Goal: Task Accomplishment & Management: Manage account settings

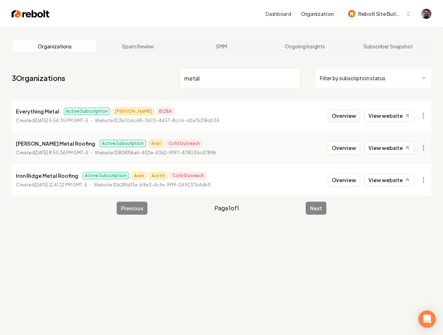
type input "metal"
click at [337, 118] on button "Overview" at bounding box center [344, 115] width 32 height 13
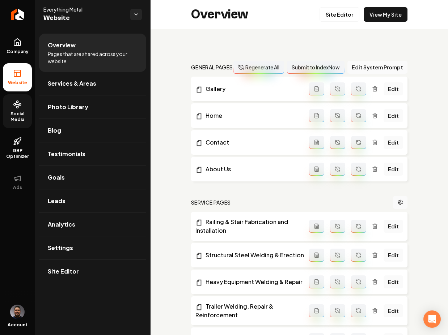
click at [23, 117] on span "Social Media" at bounding box center [17, 117] width 29 height 12
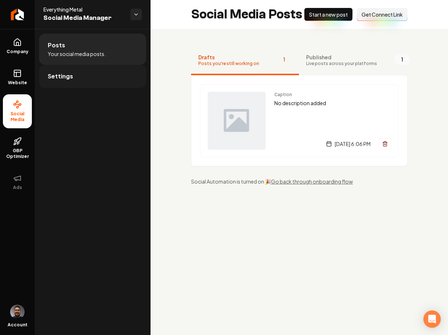
click at [77, 81] on link "Settings" at bounding box center [92, 76] width 107 height 23
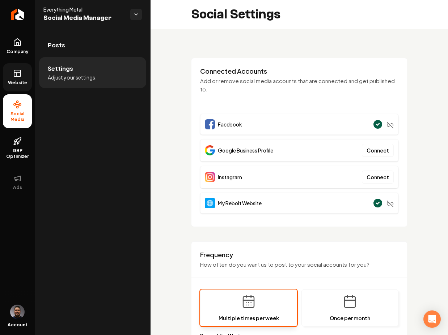
click at [19, 75] on icon at bounding box center [17, 73] width 9 height 9
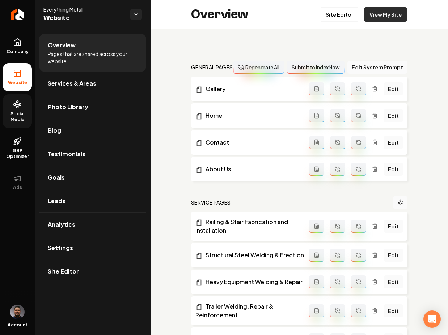
click at [373, 10] on link "View My Site" at bounding box center [386, 14] width 44 height 14
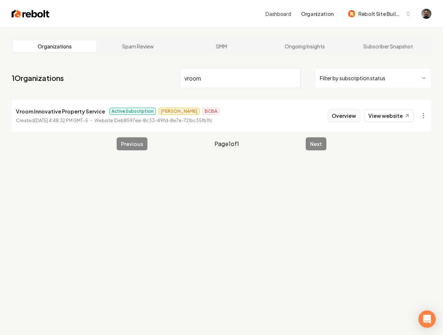
type input "vroom"
click at [345, 119] on button "Overview" at bounding box center [344, 115] width 32 height 13
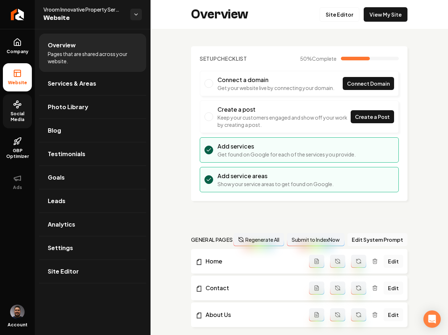
click at [20, 119] on span "Social Media" at bounding box center [17, 117] width 29 height 12
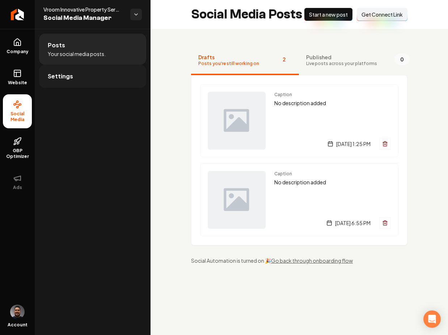
click at [65, 84] on link "Settings" at bounding box center [92, 76] width 107 height 23
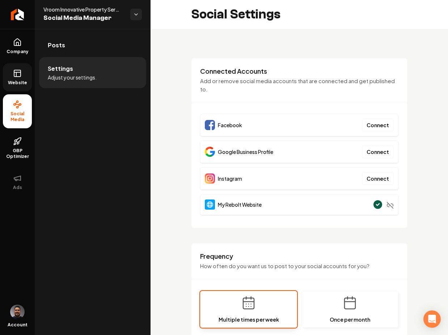
click at [17, 83] on span "Website" at bounding box center [17, 83] width 25 height 6
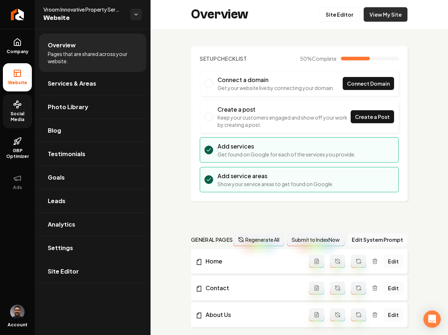
click at [379, 14] on link "View My Site" at bounding box center [386, 14] width 44 height 14
